Goal: Task Accomplishment & Management: Manage account settings

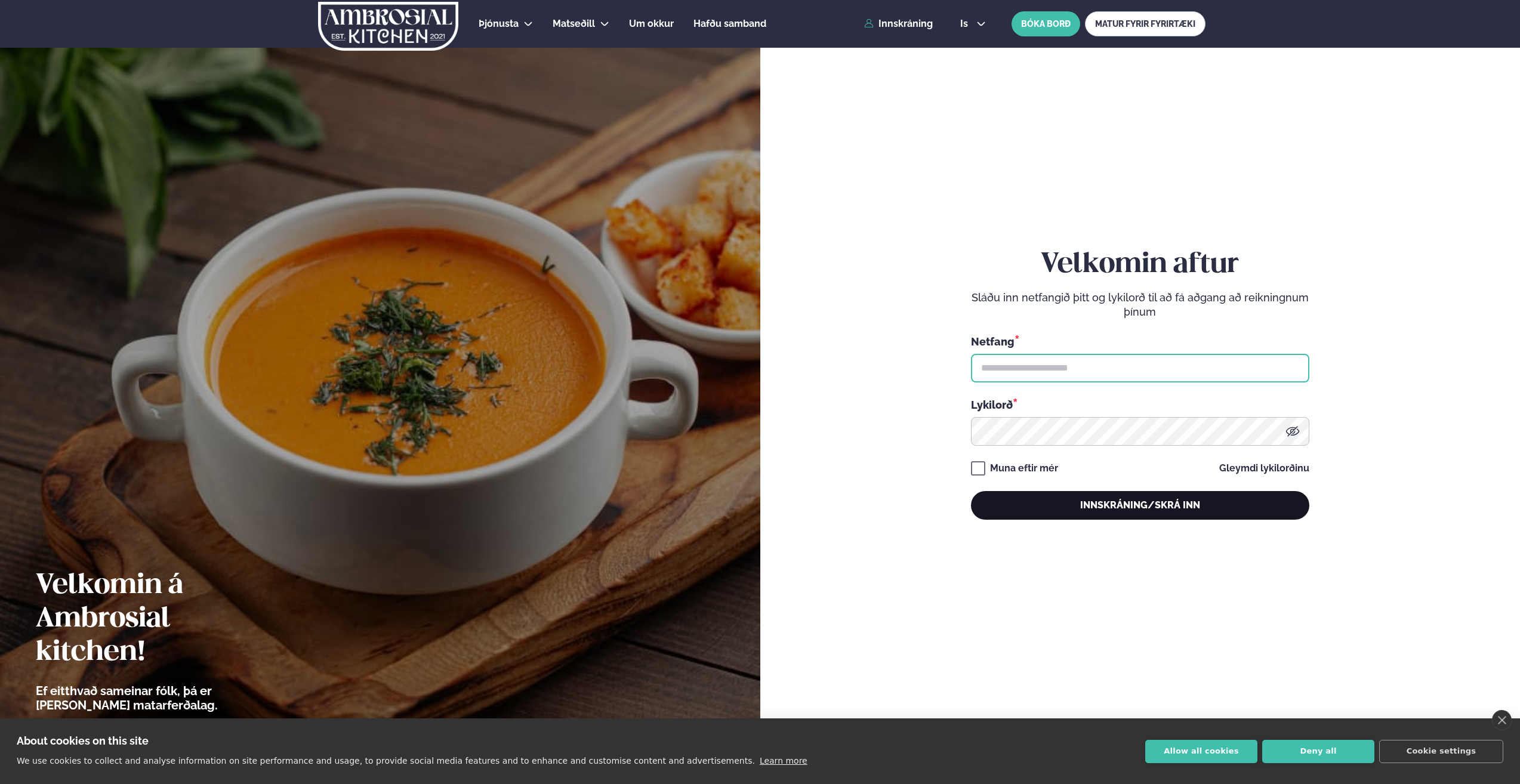
type input "**********"
click at [1066, 506] on button "Innskráning/Skrá inn" at bounding box center [1140, 505] width 339 height 29
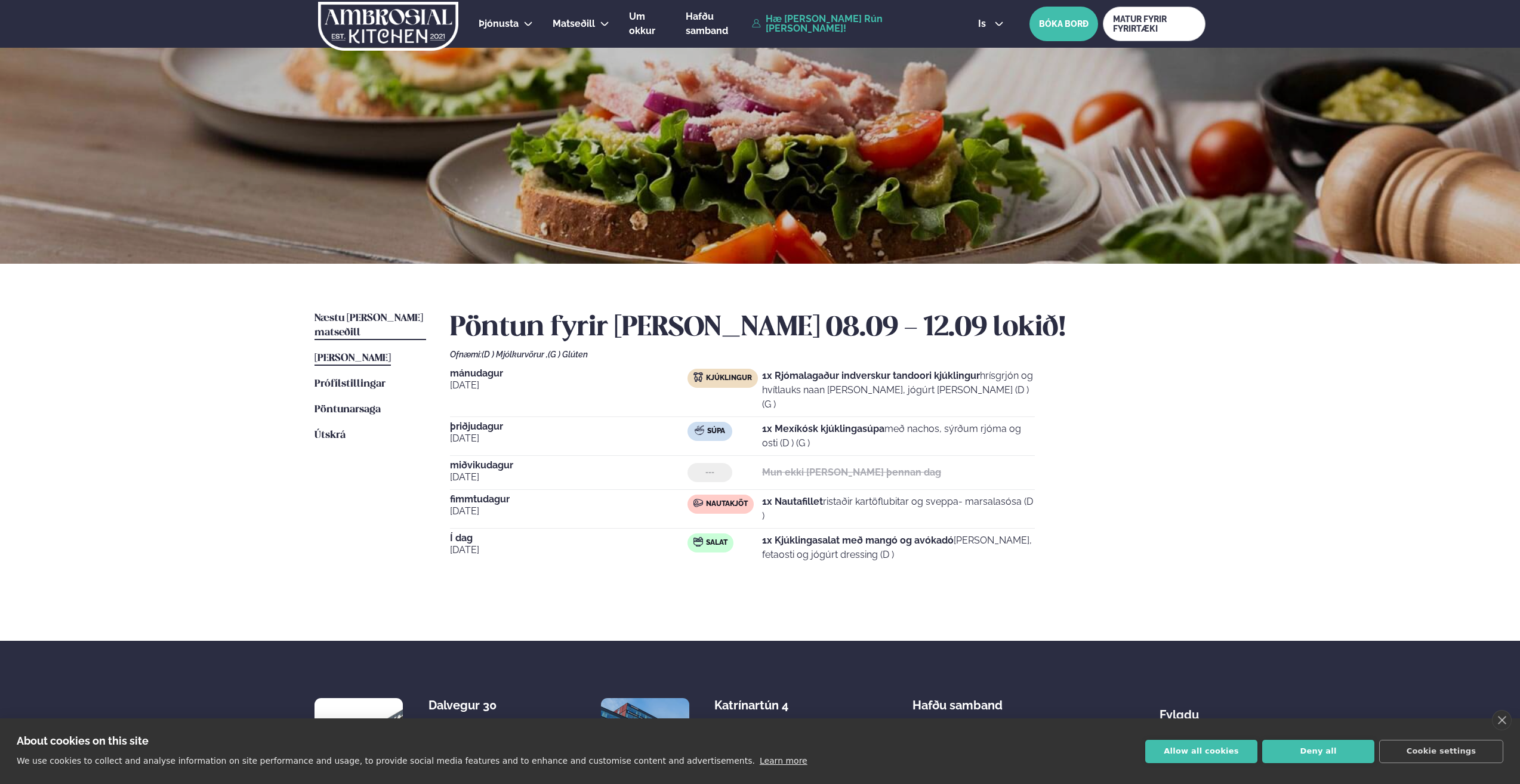
click at [375, 319] on span "Næstu [PERSON_NAME] matseðill" at bounding box center [369, 325] width 109 height 24
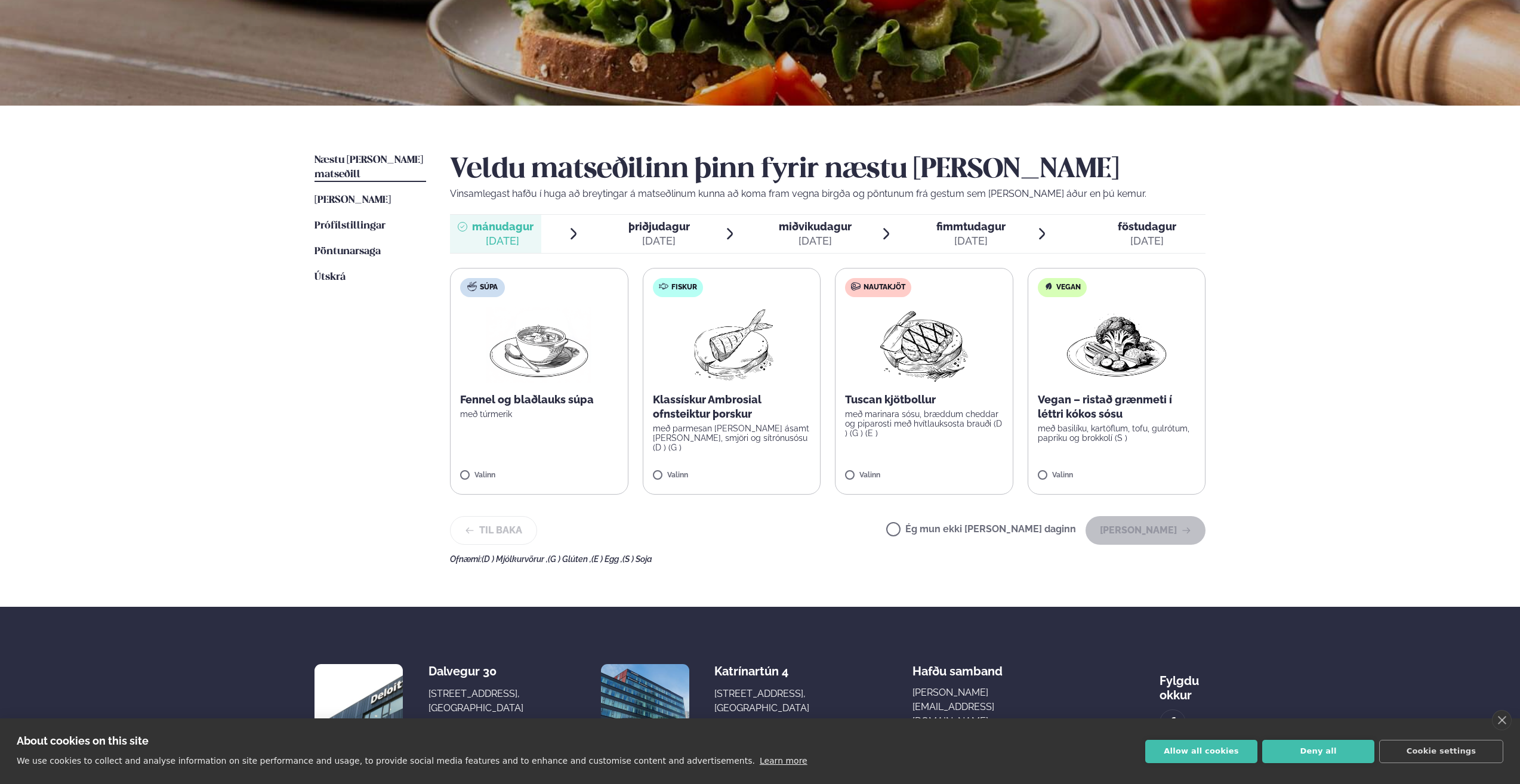
scroll to position [223, 0]
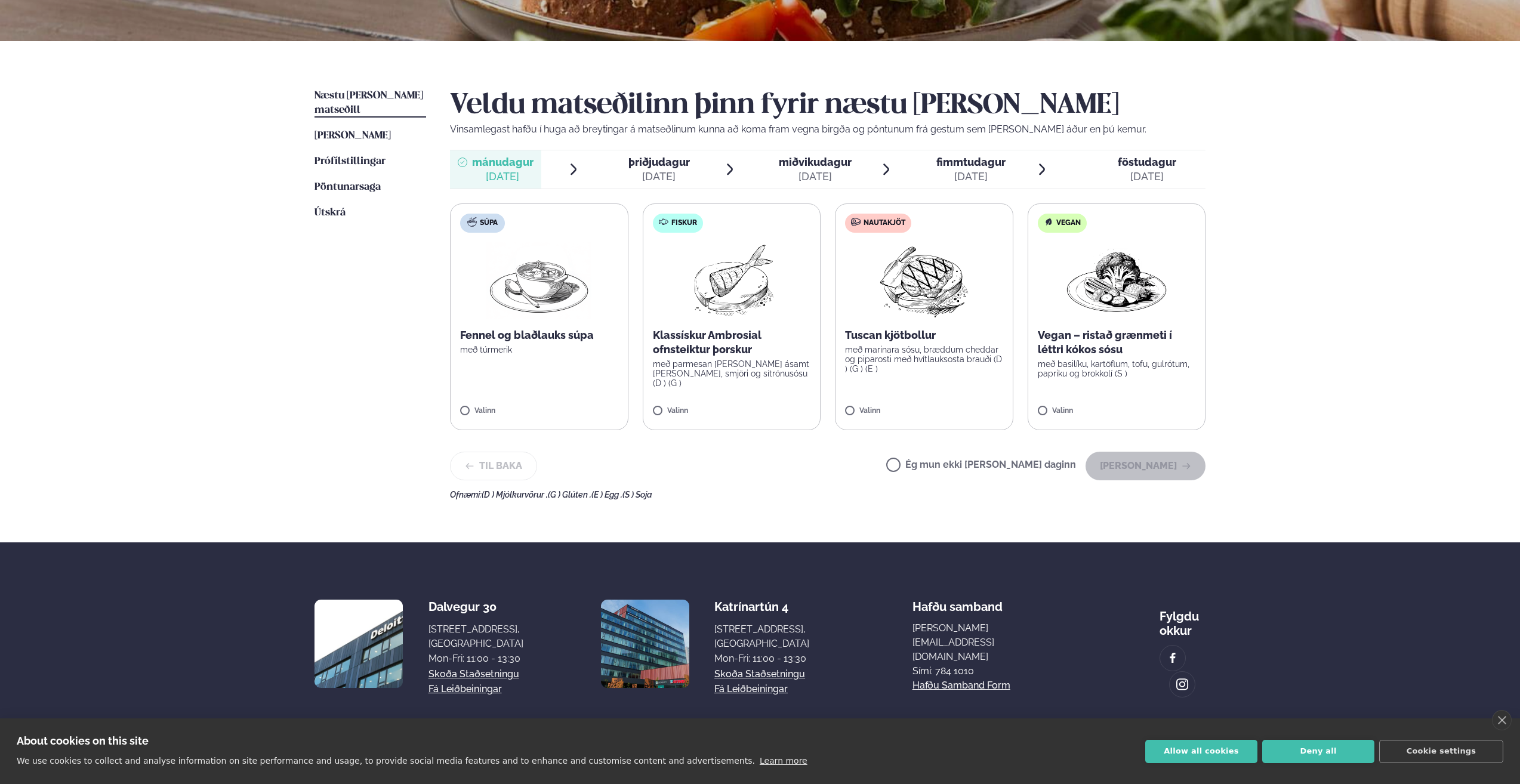
click at [948, 355] on p "með marinara sósu, bræddum cheddar og piparosti með hvítlauksosta brauði (D ) (…" at bounding box center [924, 359] width 158 height 29
click at [1141, 470] on button "[PERSON_NAME]" at bounding box center [1145, 466] width 120 height 29
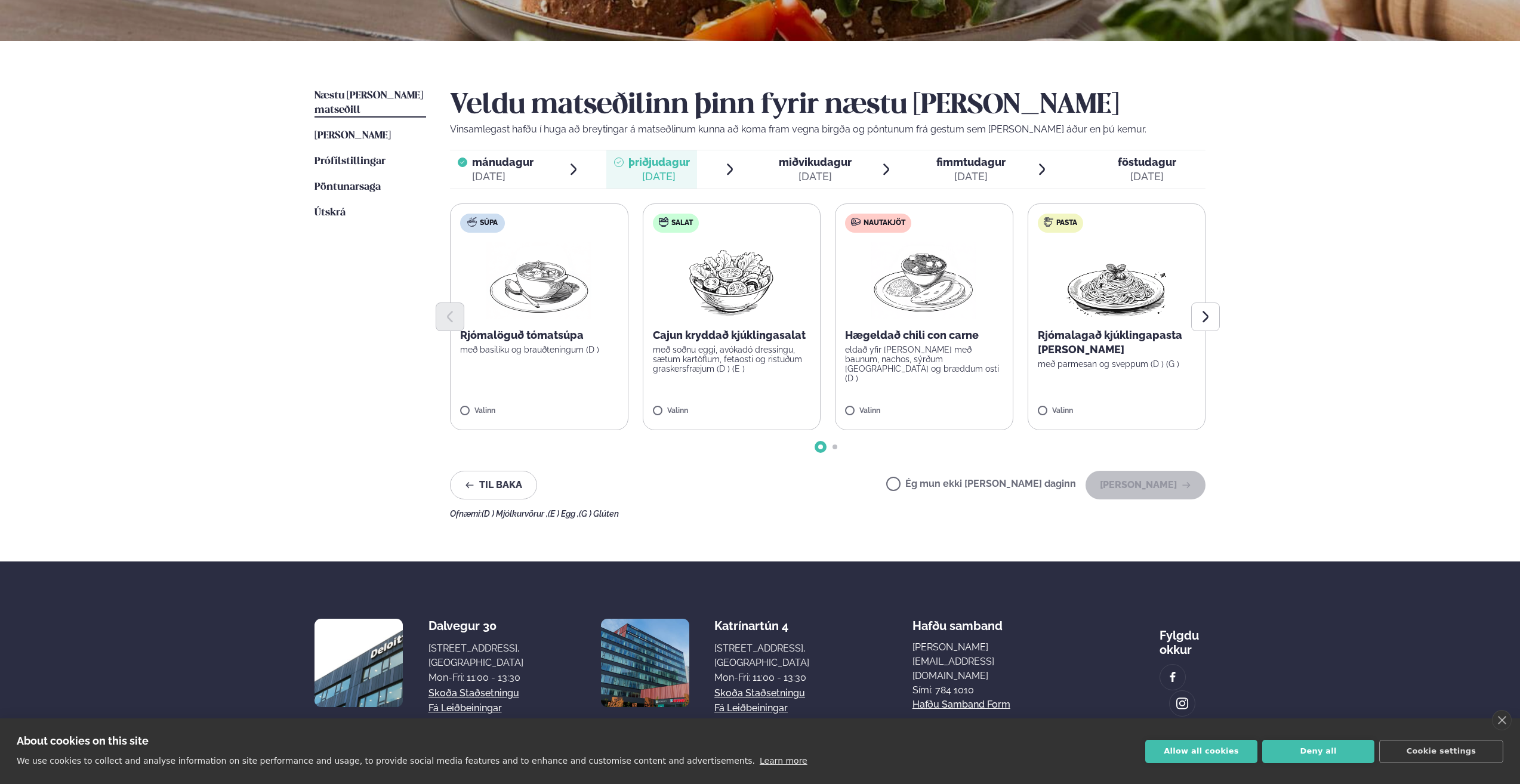
click at [1062, 340] on p "Rjómalagað kjúklingapasta [PERSON_NAME]" at bounding box center [1117, 342] width 158 height 29
click at [1129, 483] on button "[PERSON_NAME]" at bounding box center [1145, 484] width 120 height 29
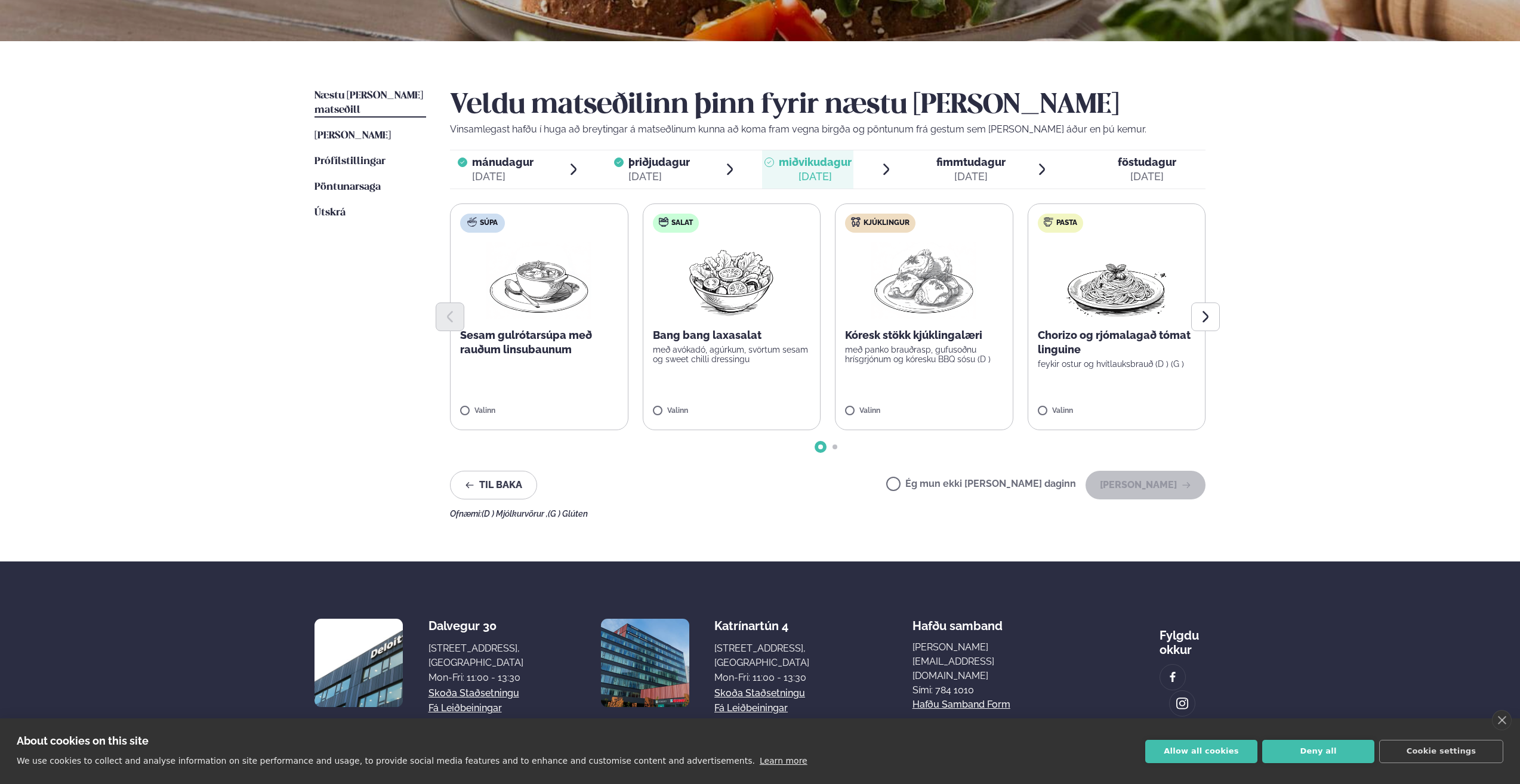
click at [997, 486] on label "Ég mun ekki [PERSON_NAME] daginn" at bounding box center [981, 486] width 190 height 13
click at [1145, 488] on button "[PERSON_NAME]" at bounding box center [1145, 484] width 120 height 29
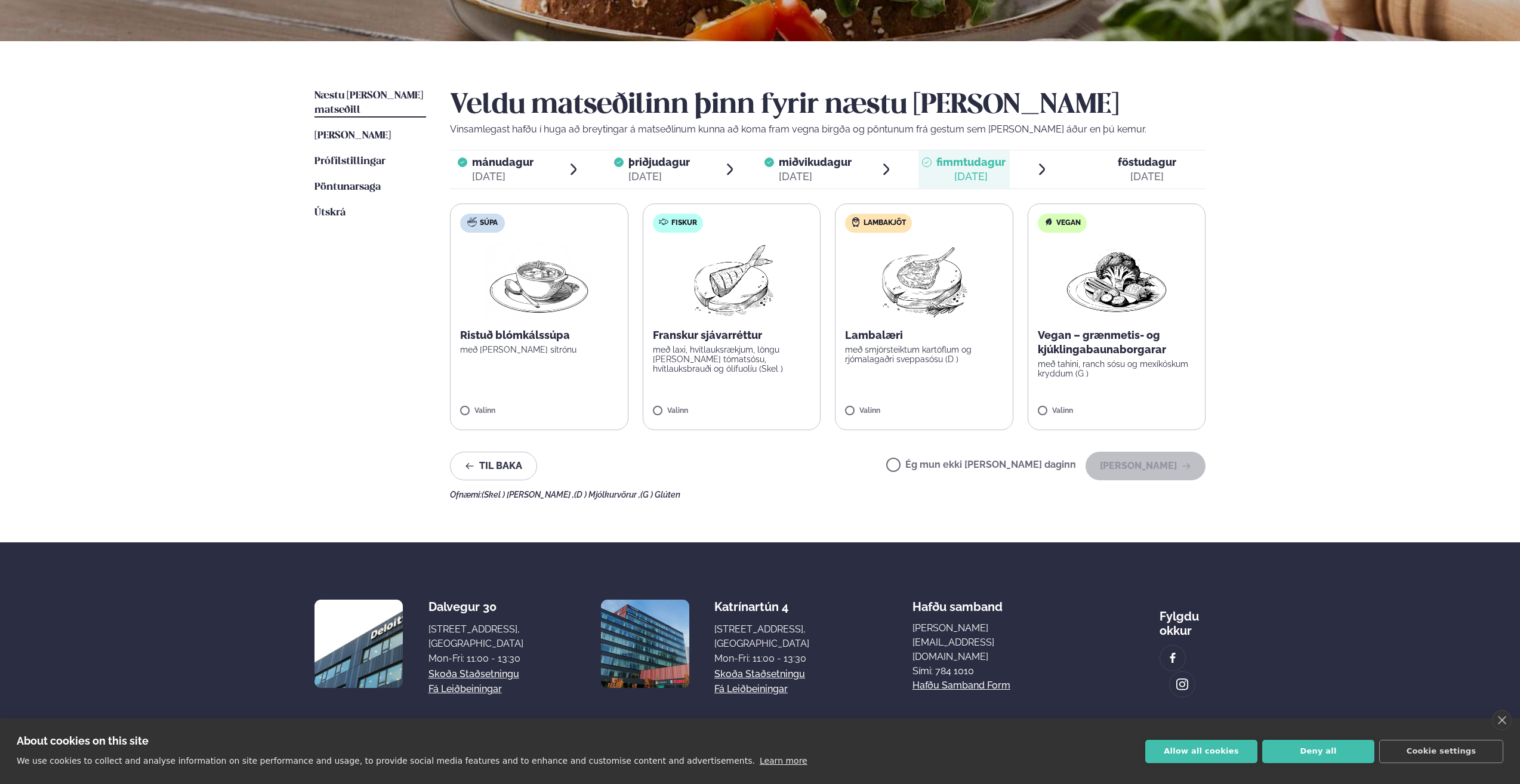
click at [999, 470] on label "Ég mun ekki [PERSON_NAME] daginn" at bounding box center [981, 467] width 190 height 13
click at [1131, 472] on button "[PERSON_NAME]" at bounding box center [1145, 466] width 120 height 29
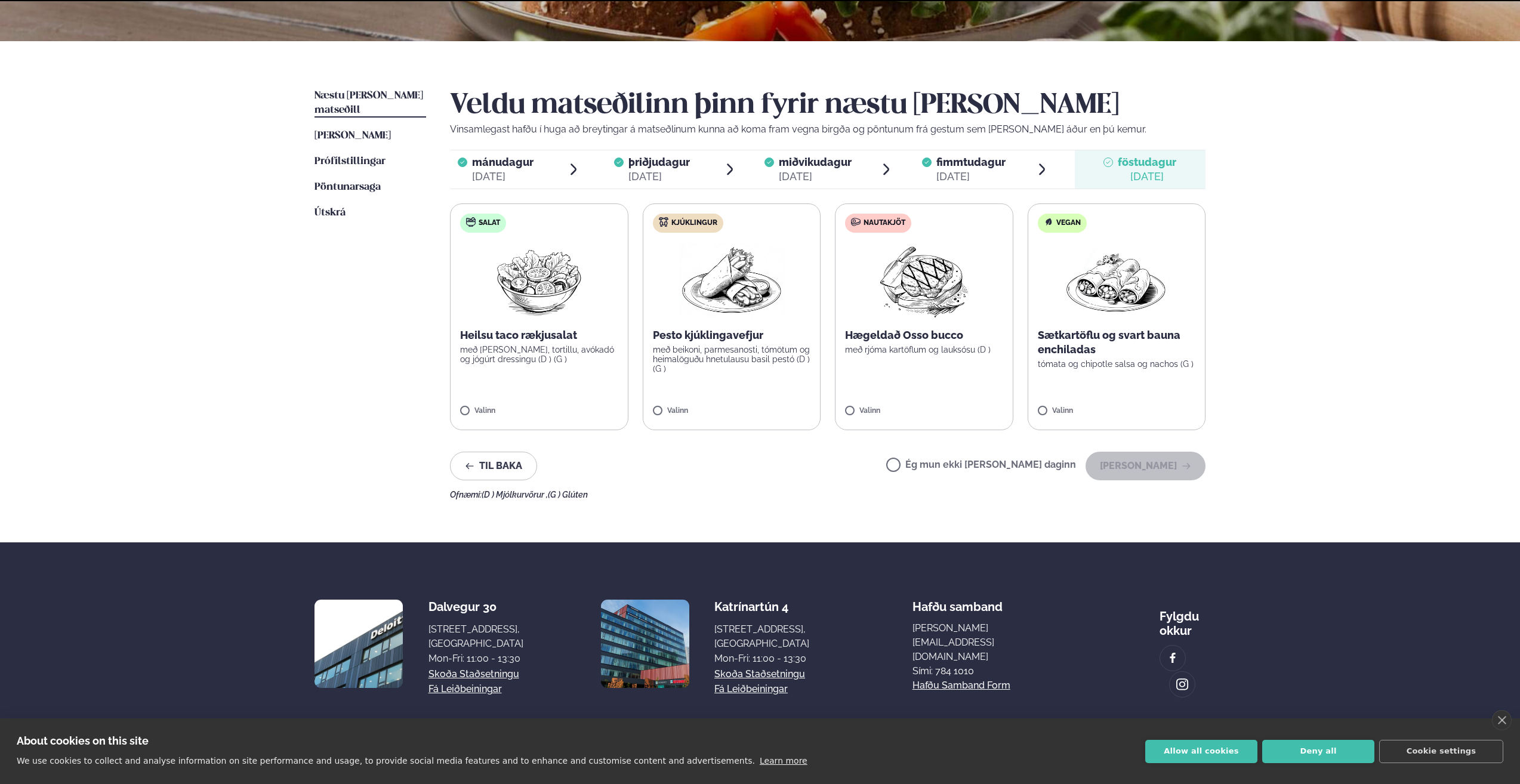
click at [999, 469] on label "Ég mun ekki [PERSON_NAME] daginn" at bounding box center [981, 467] width 190 height 13
click at [1130, 470] on button "[PERSON_NAME]" at bounding box center [1145, 466] width 120 height 29
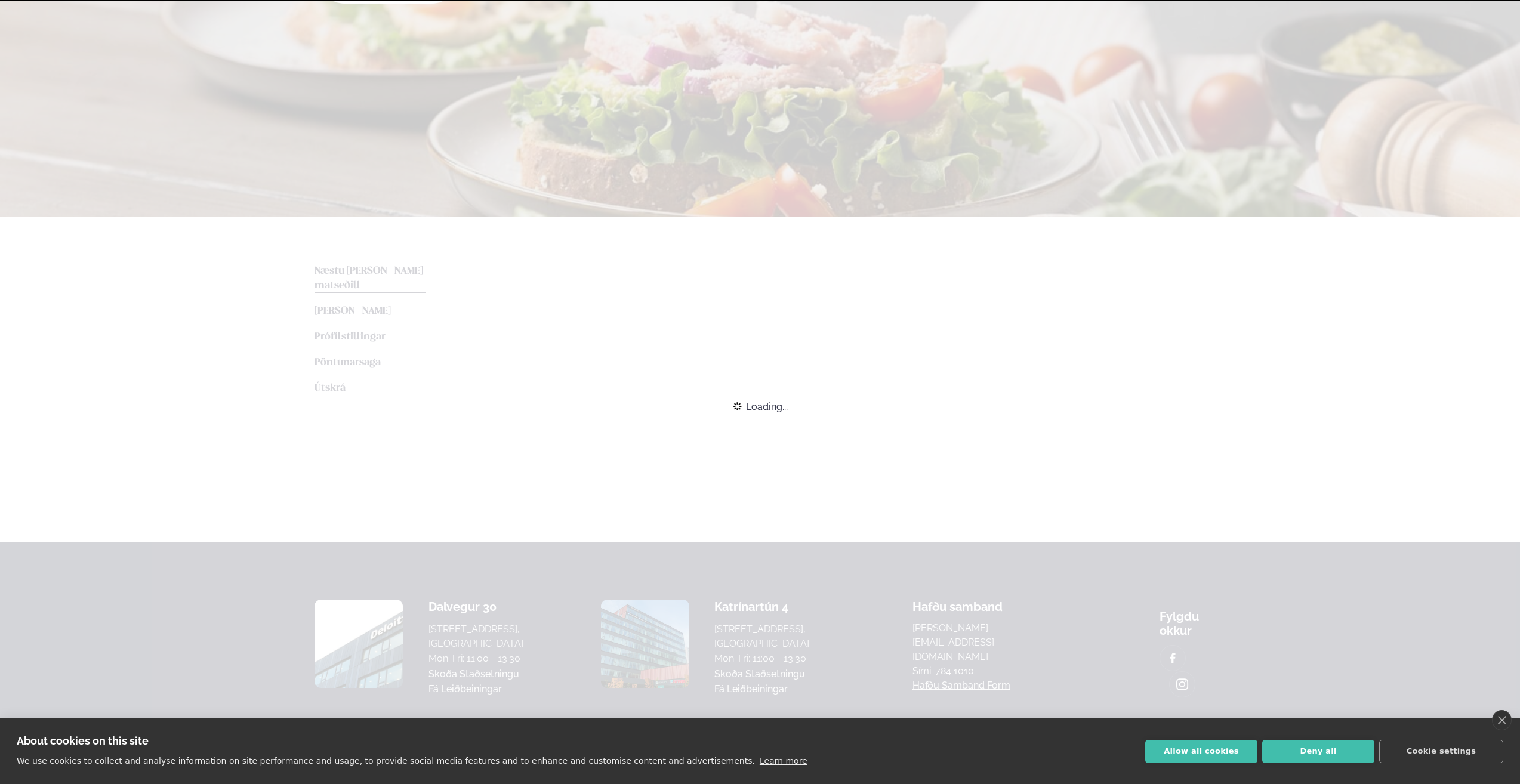
scroll to position [103, 0]
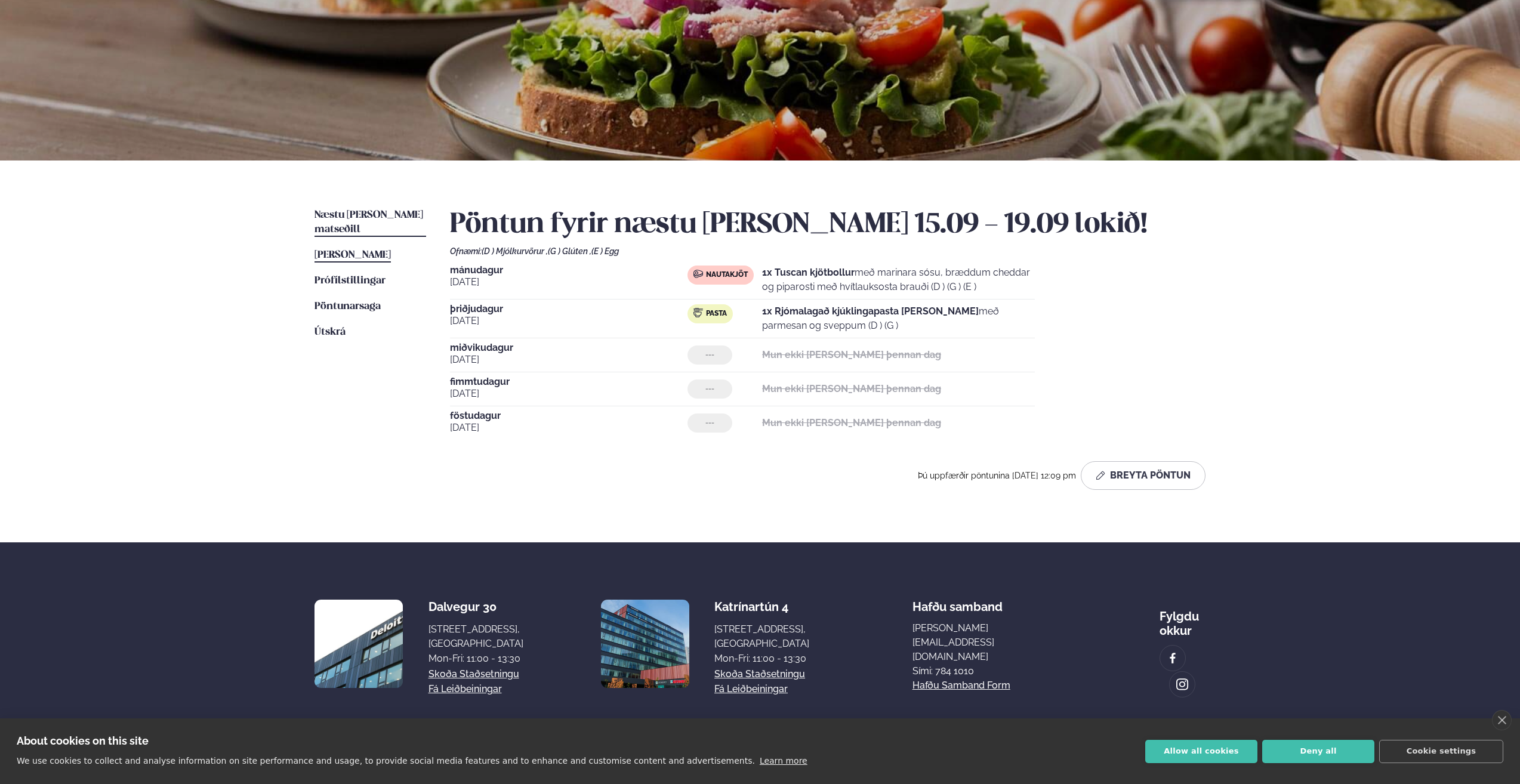
click at [382, 250] on span "[PERSON_NAME]" at bounding box center [352, 255] width 76 height 10
